Goal: Information Seeking & Learning: Learn about a topic

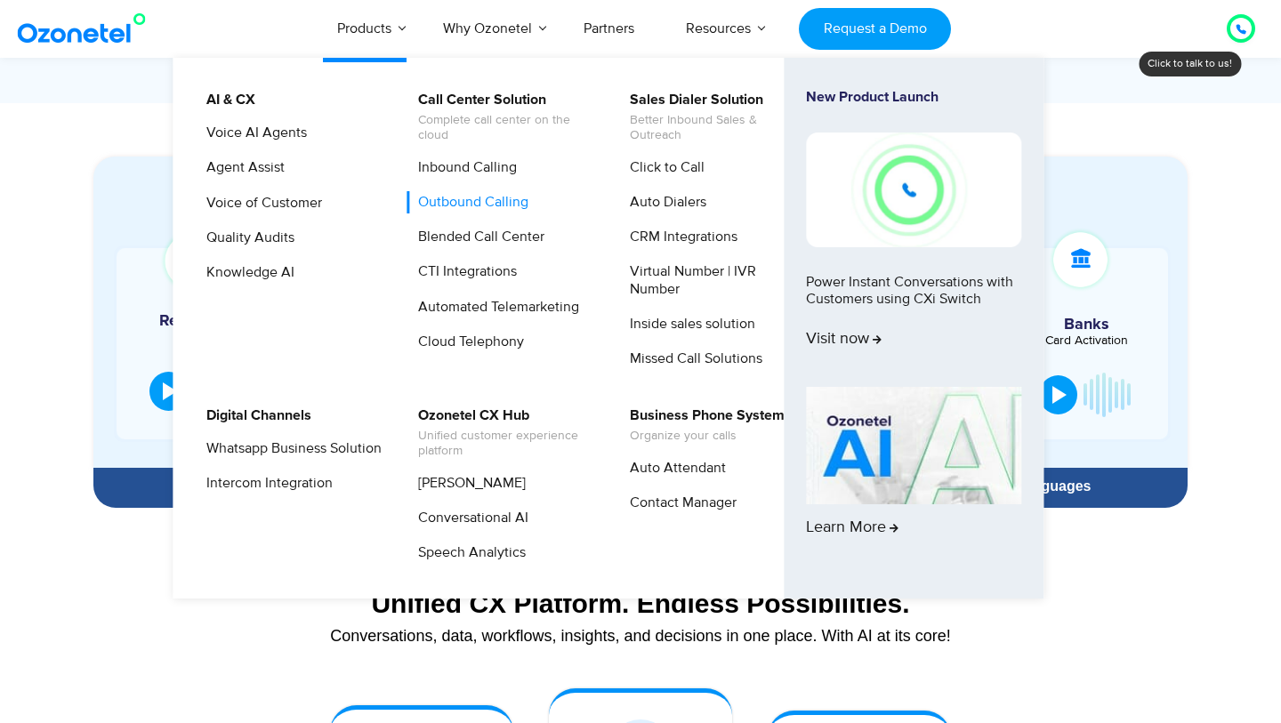
click at [456, 211] on link "Outbound Calling" at bounding box center [469, 202] width 125 height 22
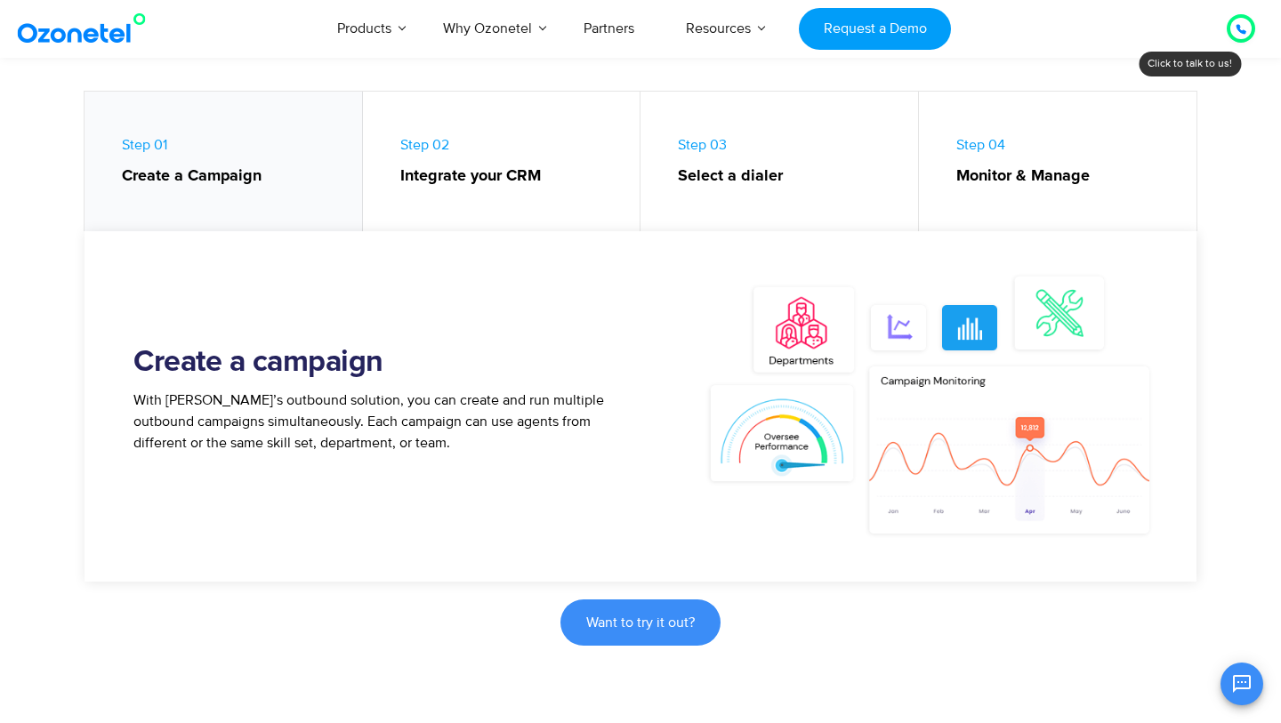
scroll to position [836, 0]
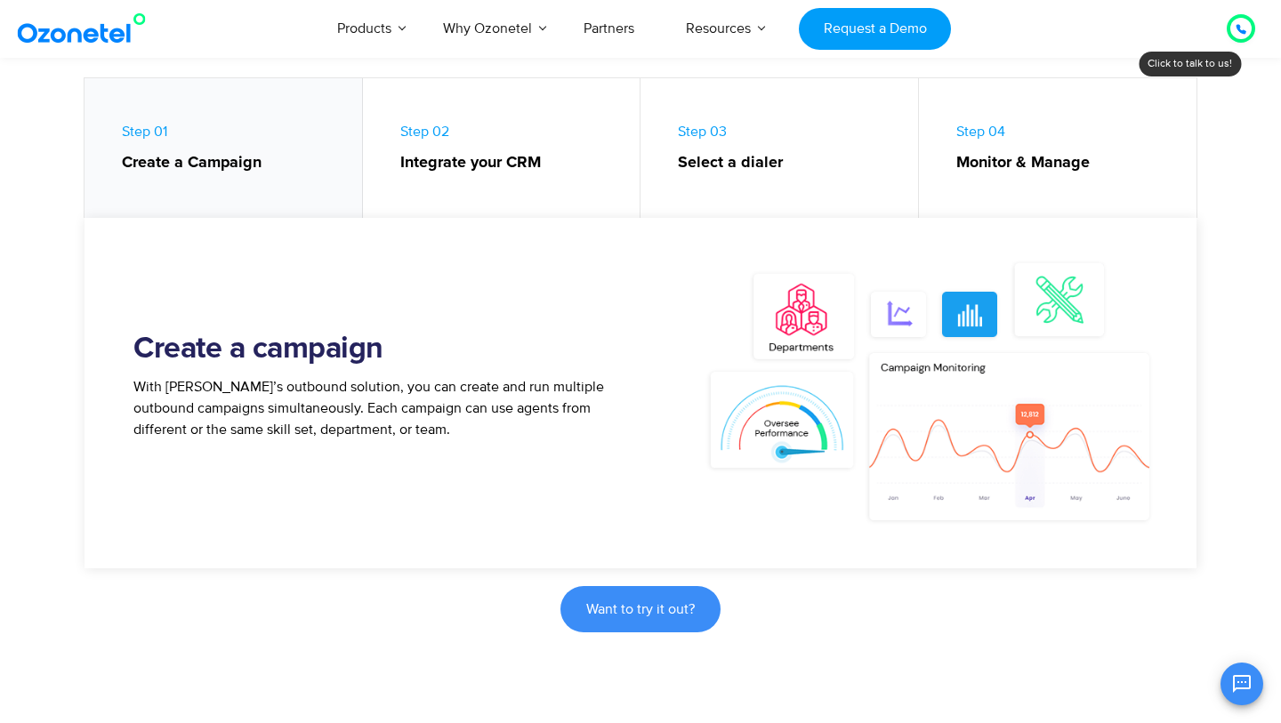
click at [700, 154] on strong "Select a dialer" at bounding box center [789, 163] width 222 height 24
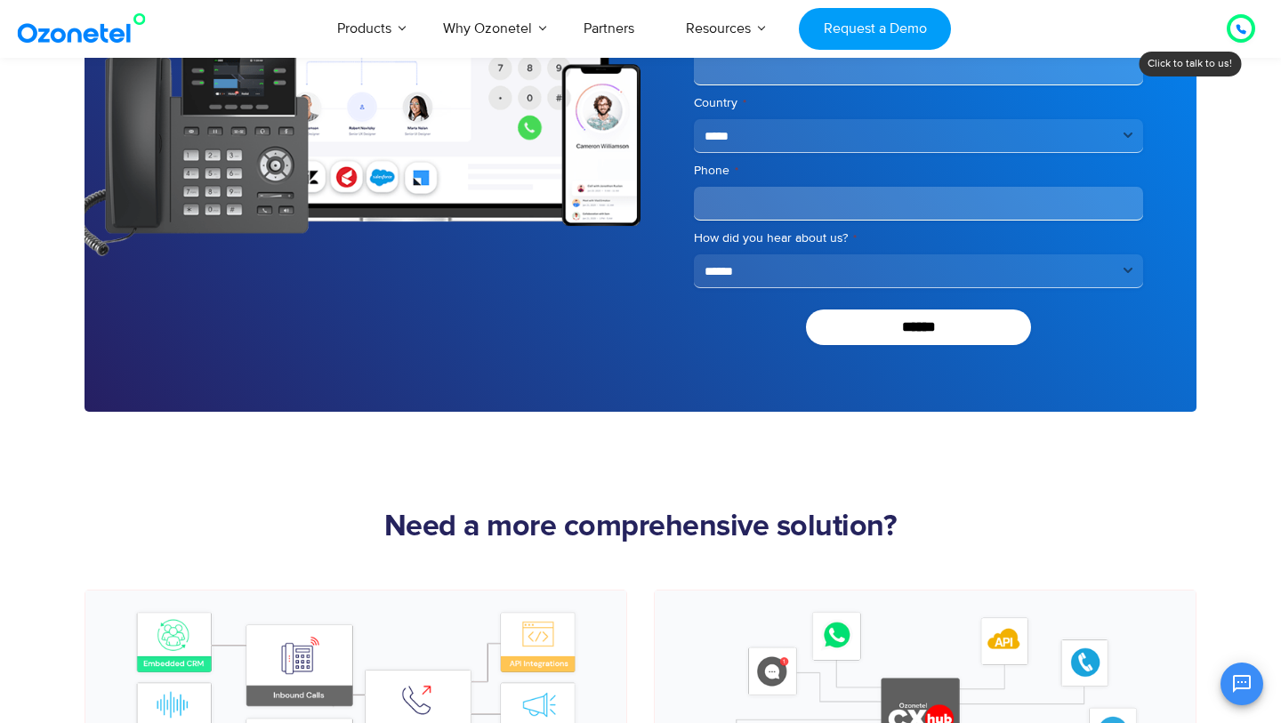
scroll to position [4762, 0]
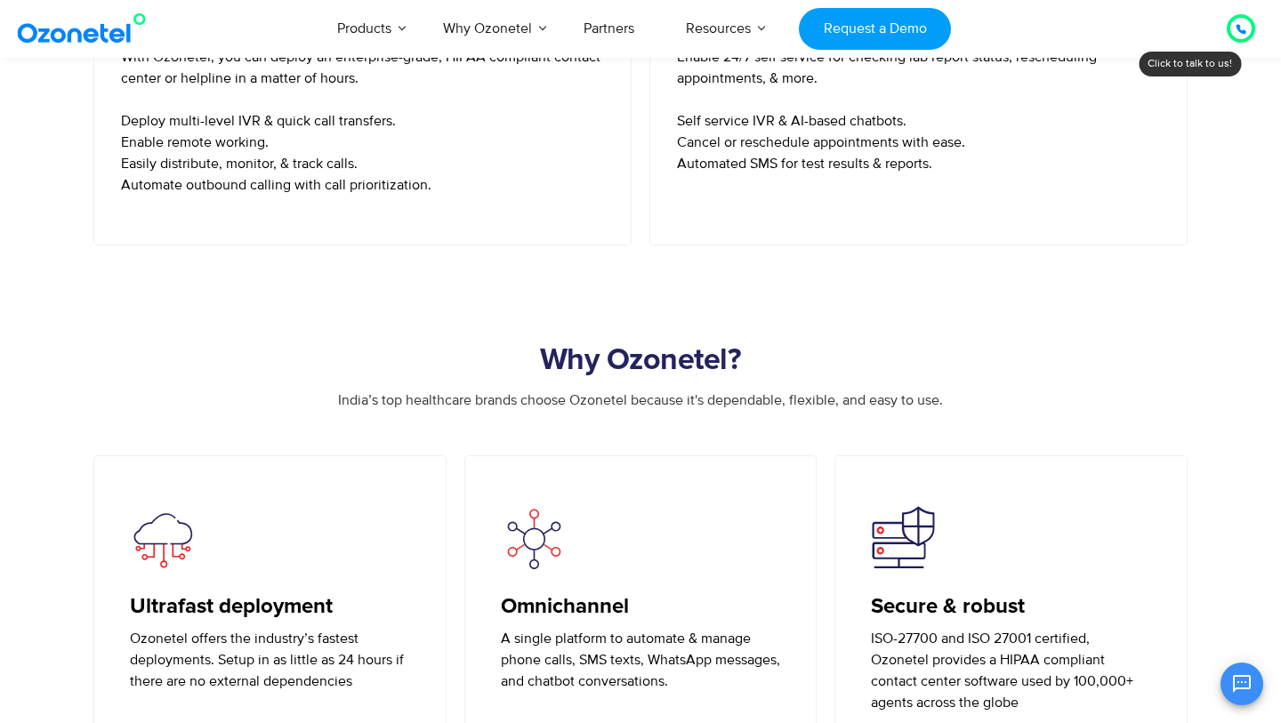
scroll to position [1239, 0]
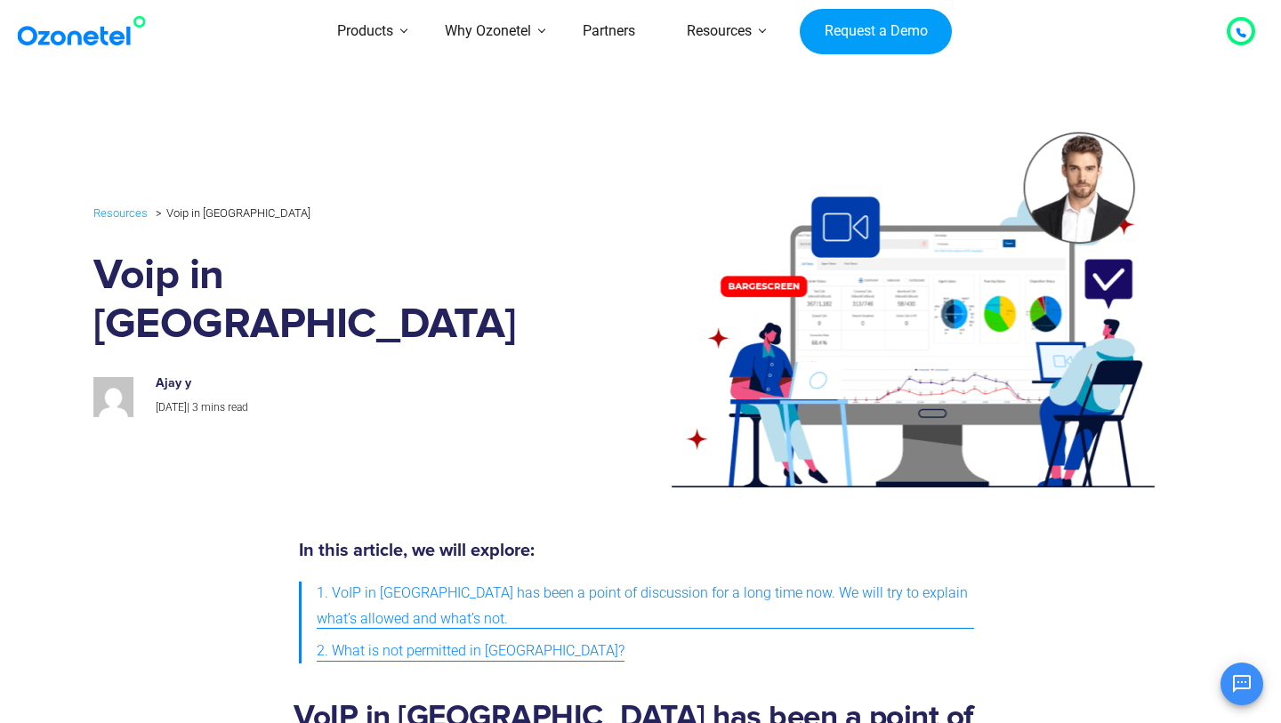
scroll to position [8, 0]
